Goal: Information Seeking & Learning: Learn about a topic

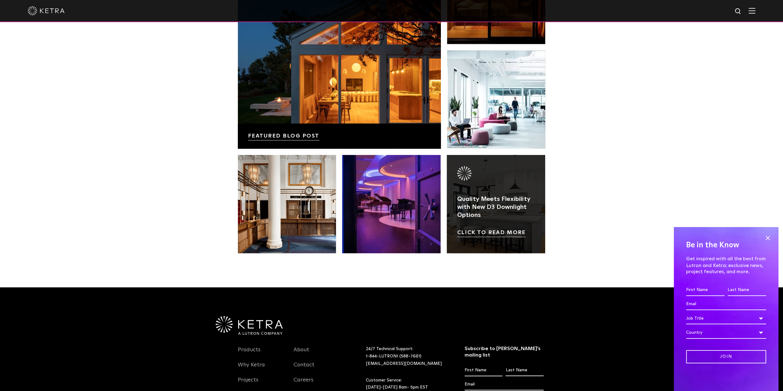
scroll to position [1200, 0]
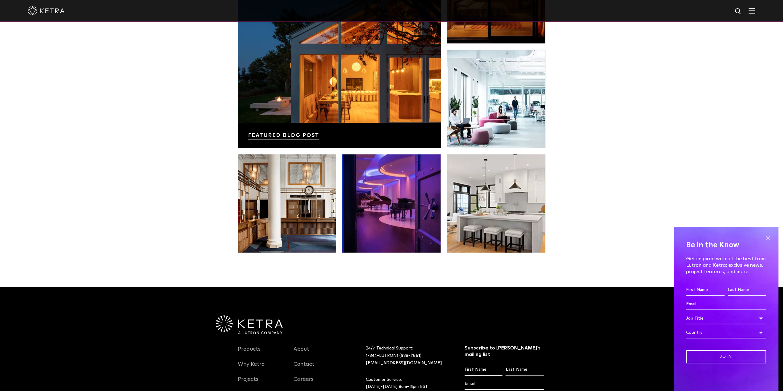
click at [769, 237] on span at bounding box center [767, 237] width 9 height 9
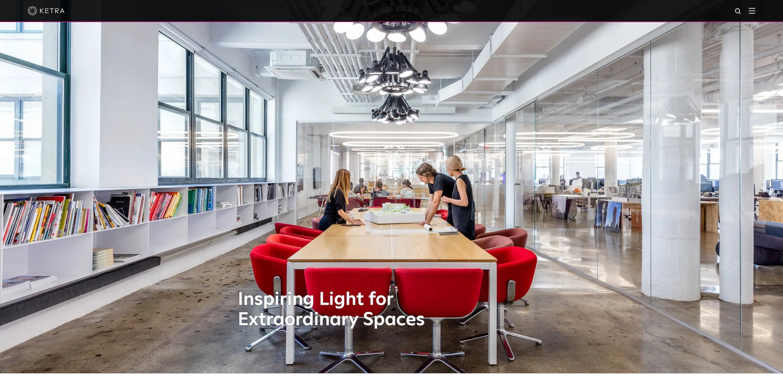
scroll to position [0, 0]
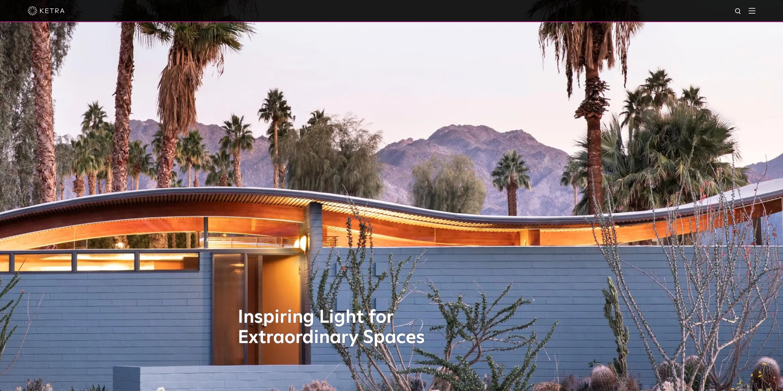
click at [756, 11] on img at bounding box center [752, 11] width 7 height 6
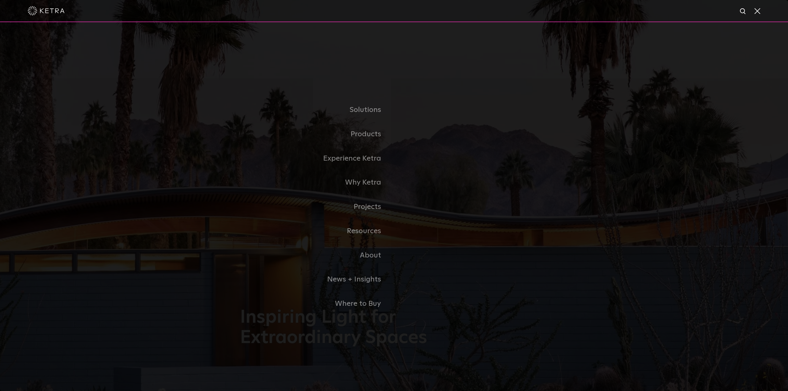
click at [0, 0] on link "Residential Products" at bounding box center [0, 0] width 0 height 0
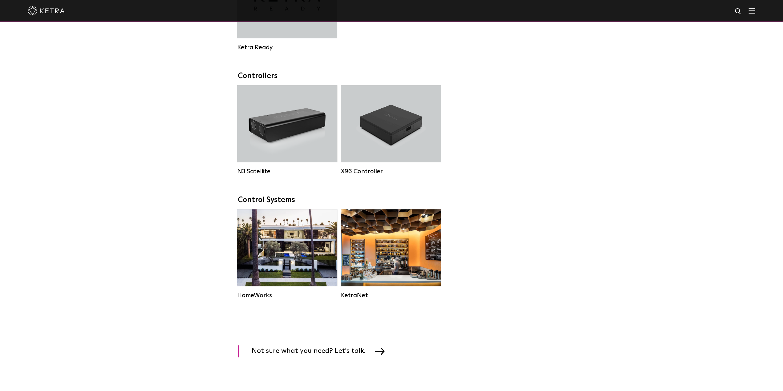
scroll to position [646, 0]
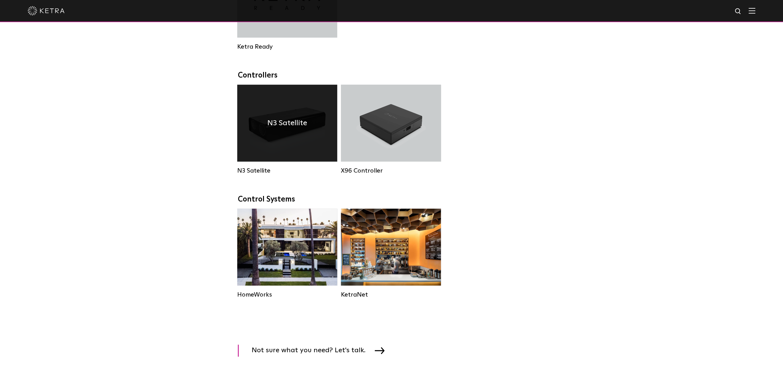
click at [286, 129] on h4 "N3 Satellite" at bounding box center [287, 123] width 40 height 12
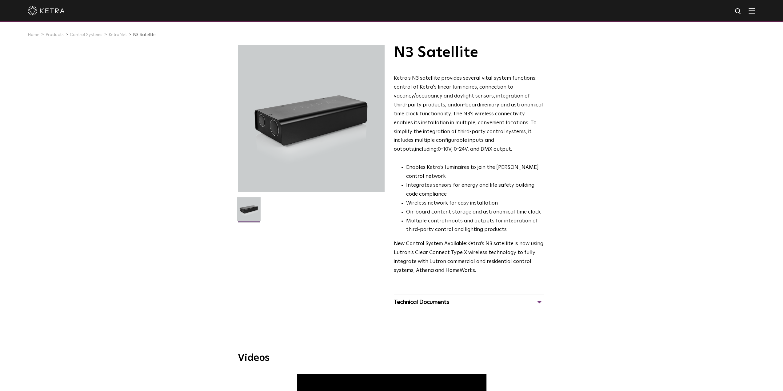
click at [756, 11] on img at bounding box center [752, 11] width 7 height 6
